Goal: Information Seeking & Learning: Learn about a topic

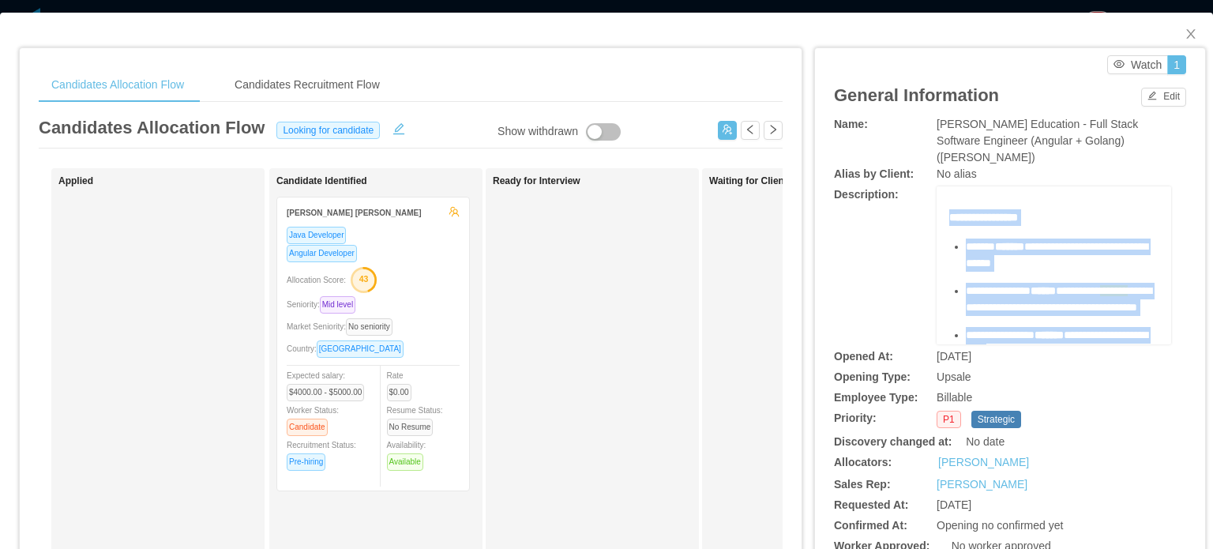
scroll to position [805, 0]
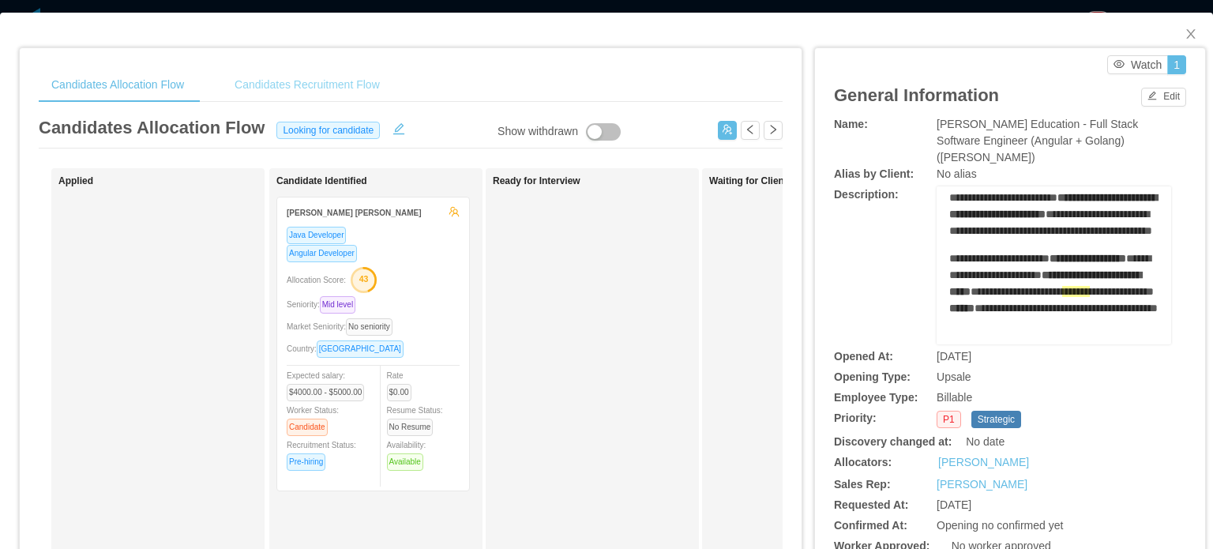
click at [314, 94] on div "Candidates Recruitment Flow" at bounding box center [307, 85] width 171 height 36
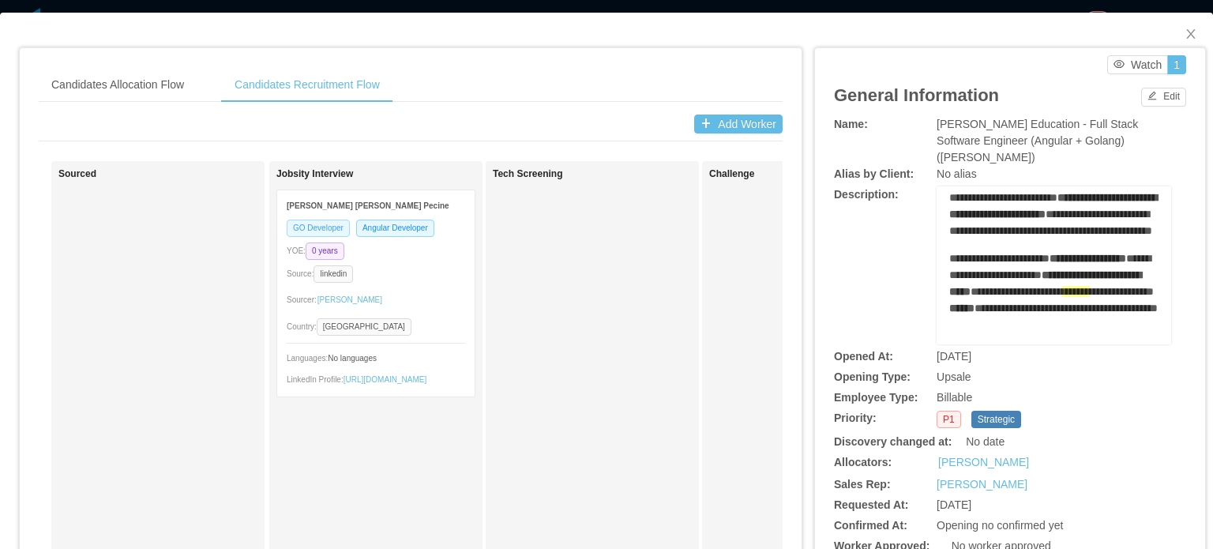
click at [306, 233] on span "GO Developer" at bounding box center [318, 228] width 63 height 17
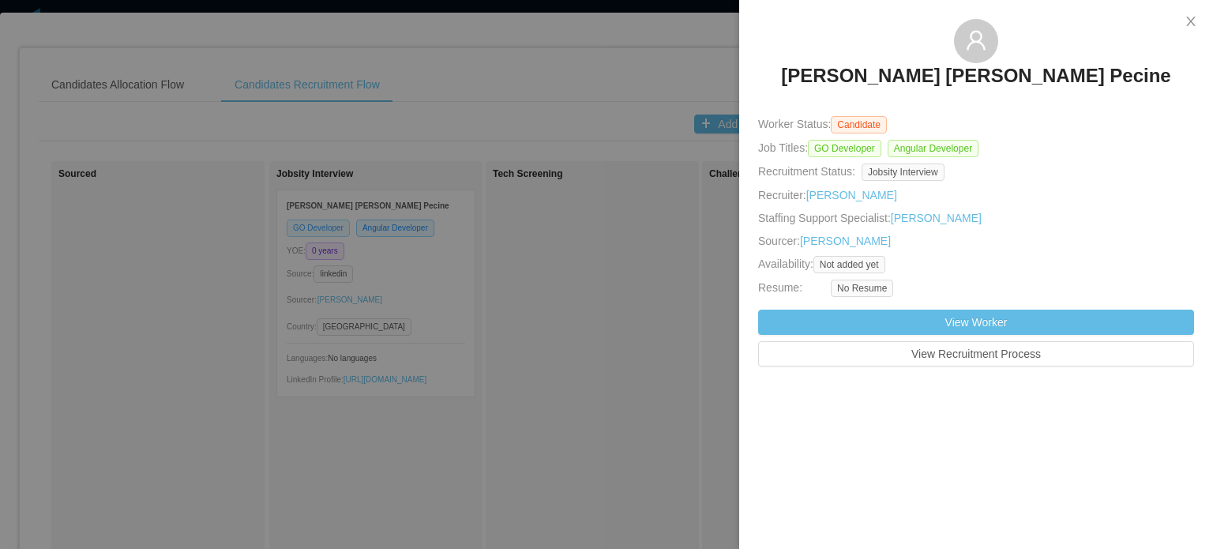
click at [306, 233] on div at bounding box center [606, 274] width 1213 height 549
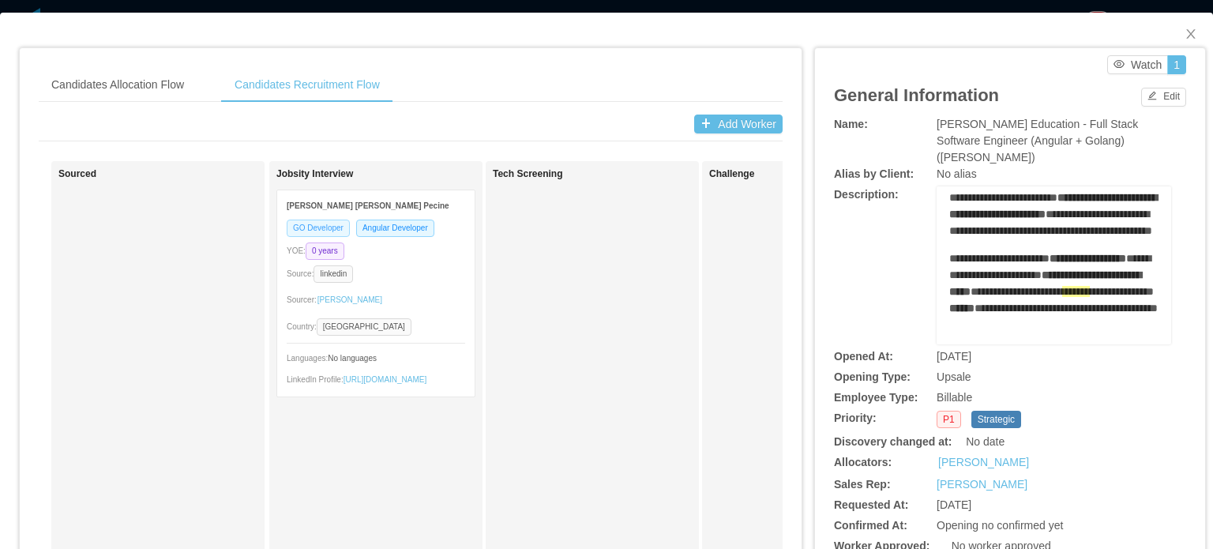
click at [306, 233] on span "GO Developer" at bounding box center [318, 228] width 63 height 17
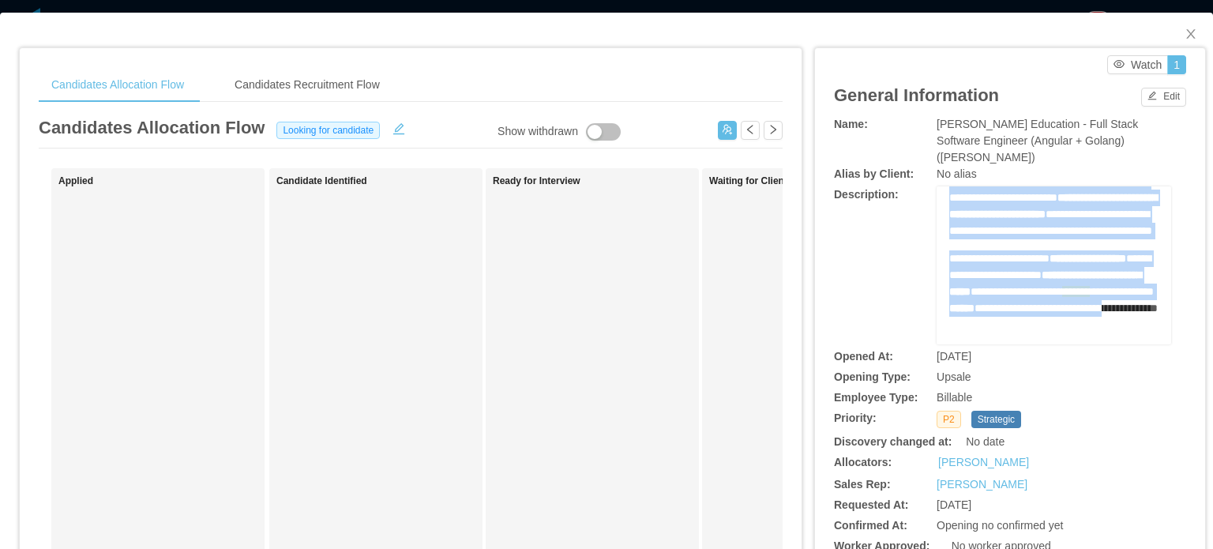
scroll to position [832, 0]
drag, startPoint x: 944, startPoint y: 254, endPoint x: 1121, endPoint y: 280, distance: 179.5
copy div "**********"
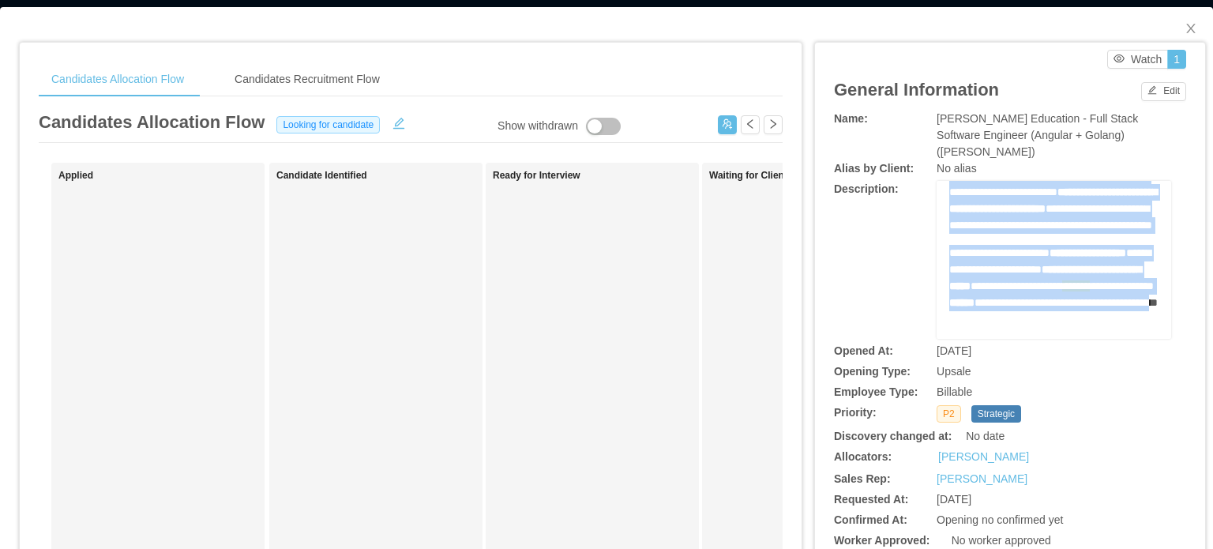
scroll to position [0, 0]
